Goal: Navigation & Orientation: Find specific page/section

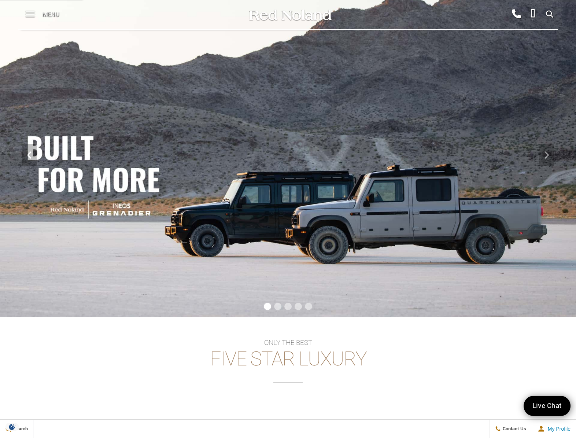
click at [29, 17] on span at bounding box center [30, 14] width 9 height 29
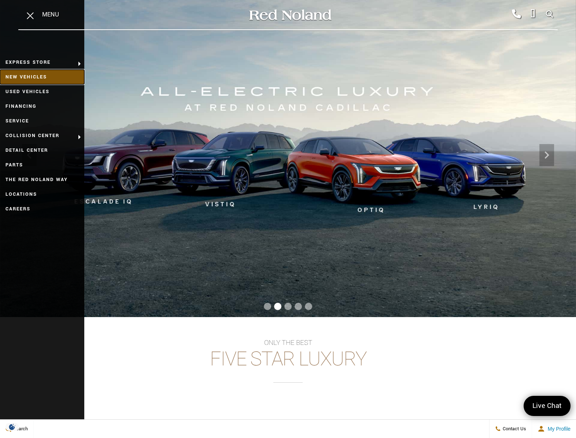
click at [21, 76] on link "New Vehicles" at bounding box center [42, 77] width 84 height 15
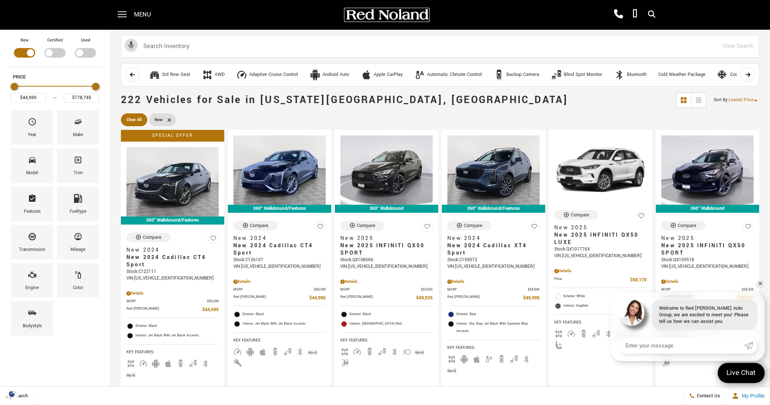
click at [361, 18] on img at bounding box center [387, 14] width 84 height 13
